Goal: Find specific page/section: Find specific page/section

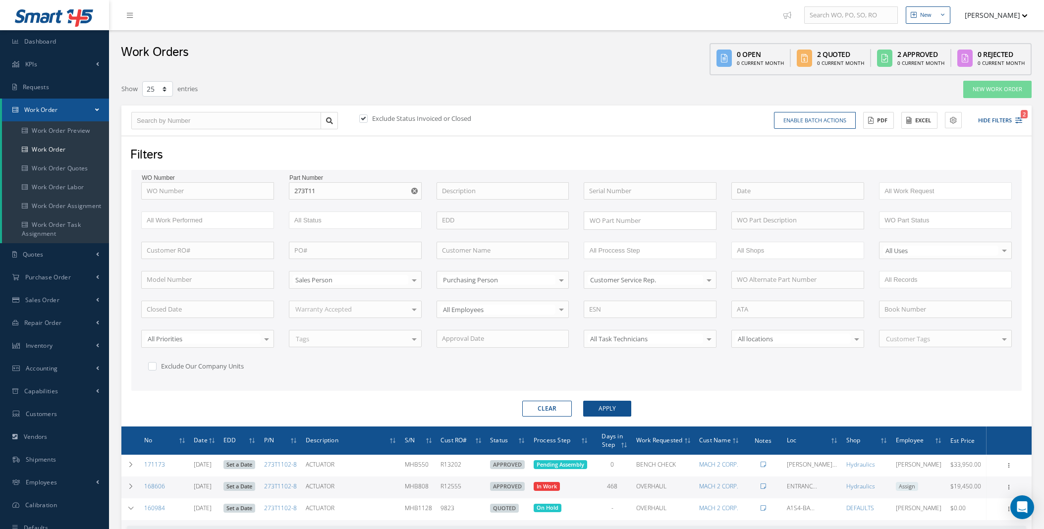
select select "25"
click at [26, 40] on span "Dashboard" at bounding box center [40, 41] width 32 height 8
